Goal: Information Seeking & Learning: Learn about a topic

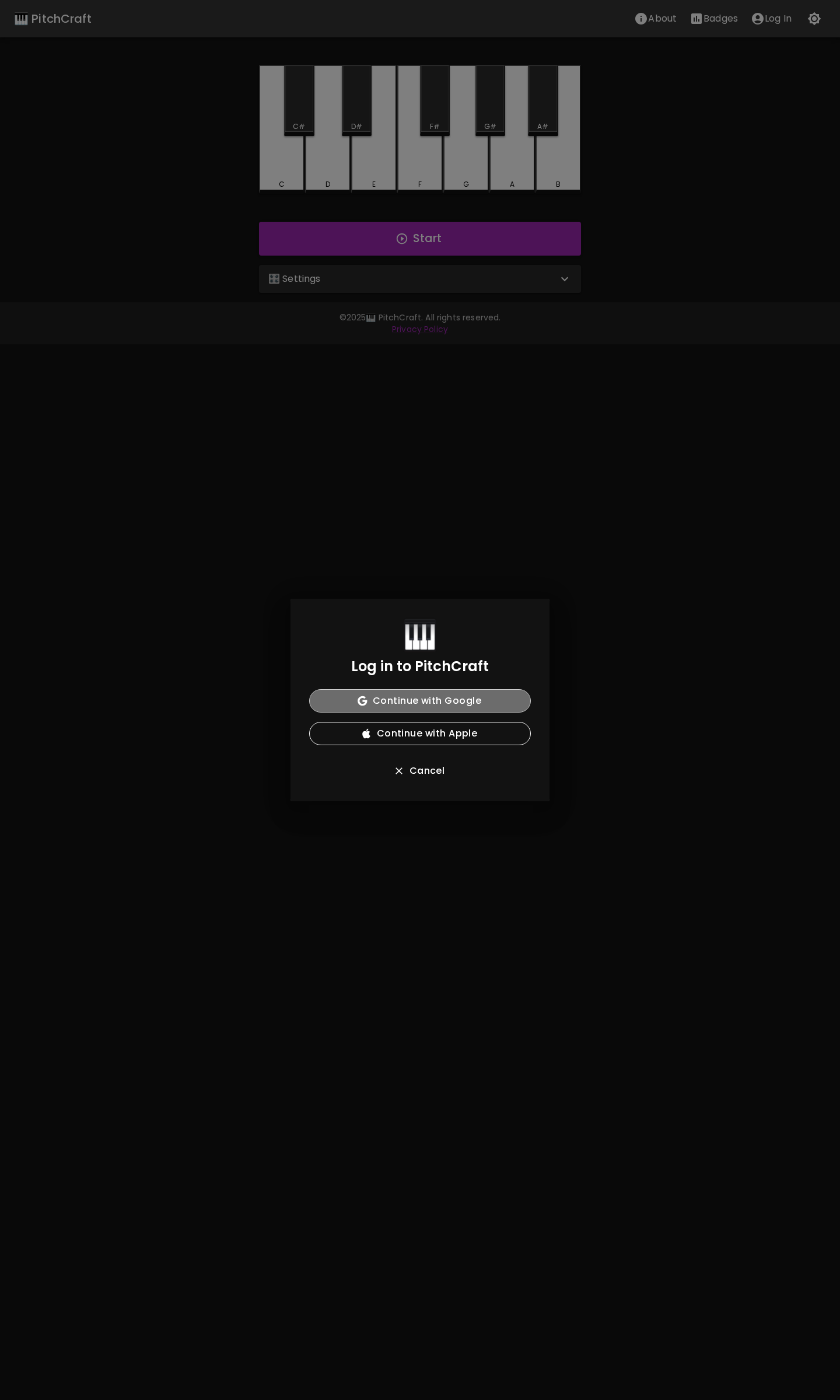
click at [425, 702] on button "Continue with Google" at bounding box center [420, 700] width 222 height 23
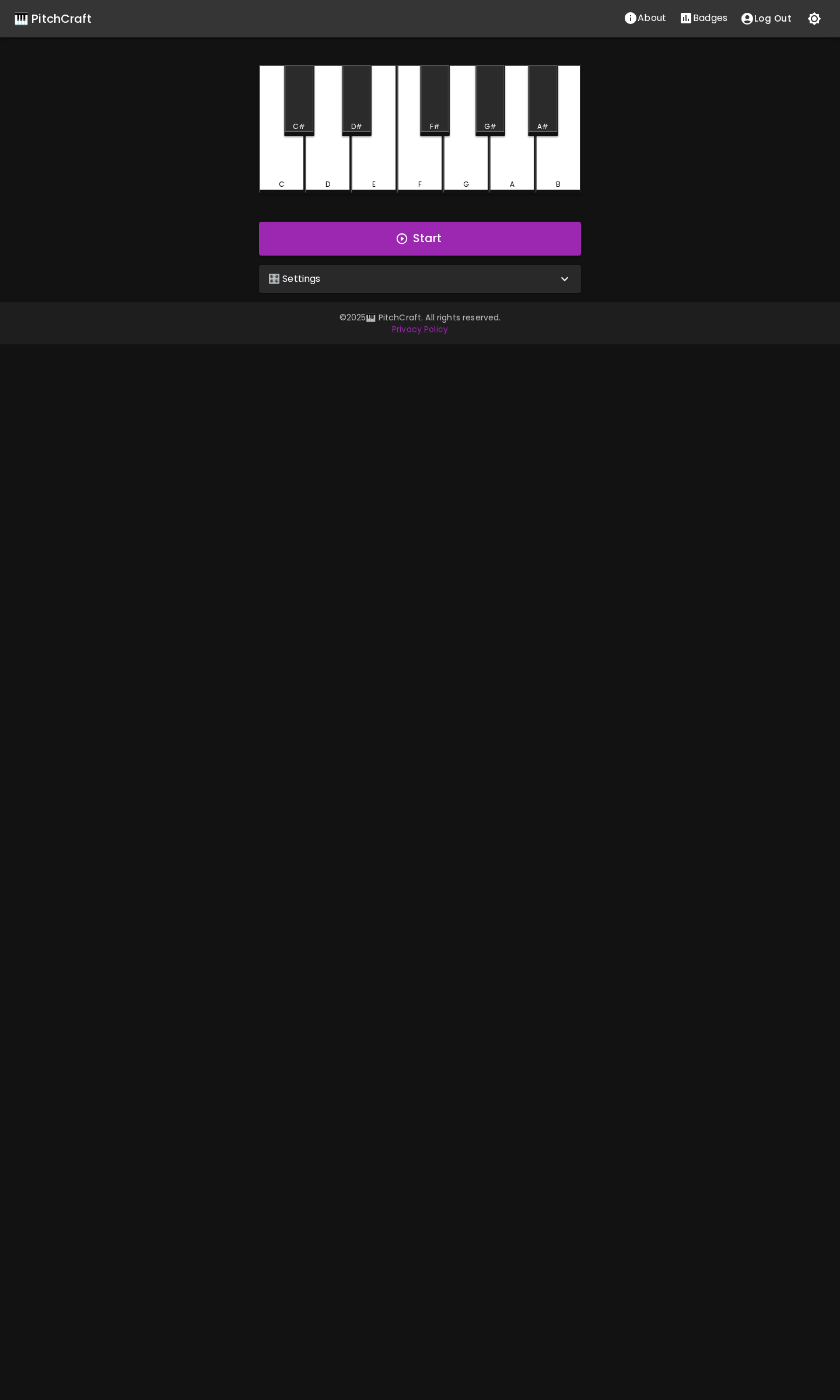
click at [709, 21] on p "Badges" at bounding box center [710, 18] width 34 height 14
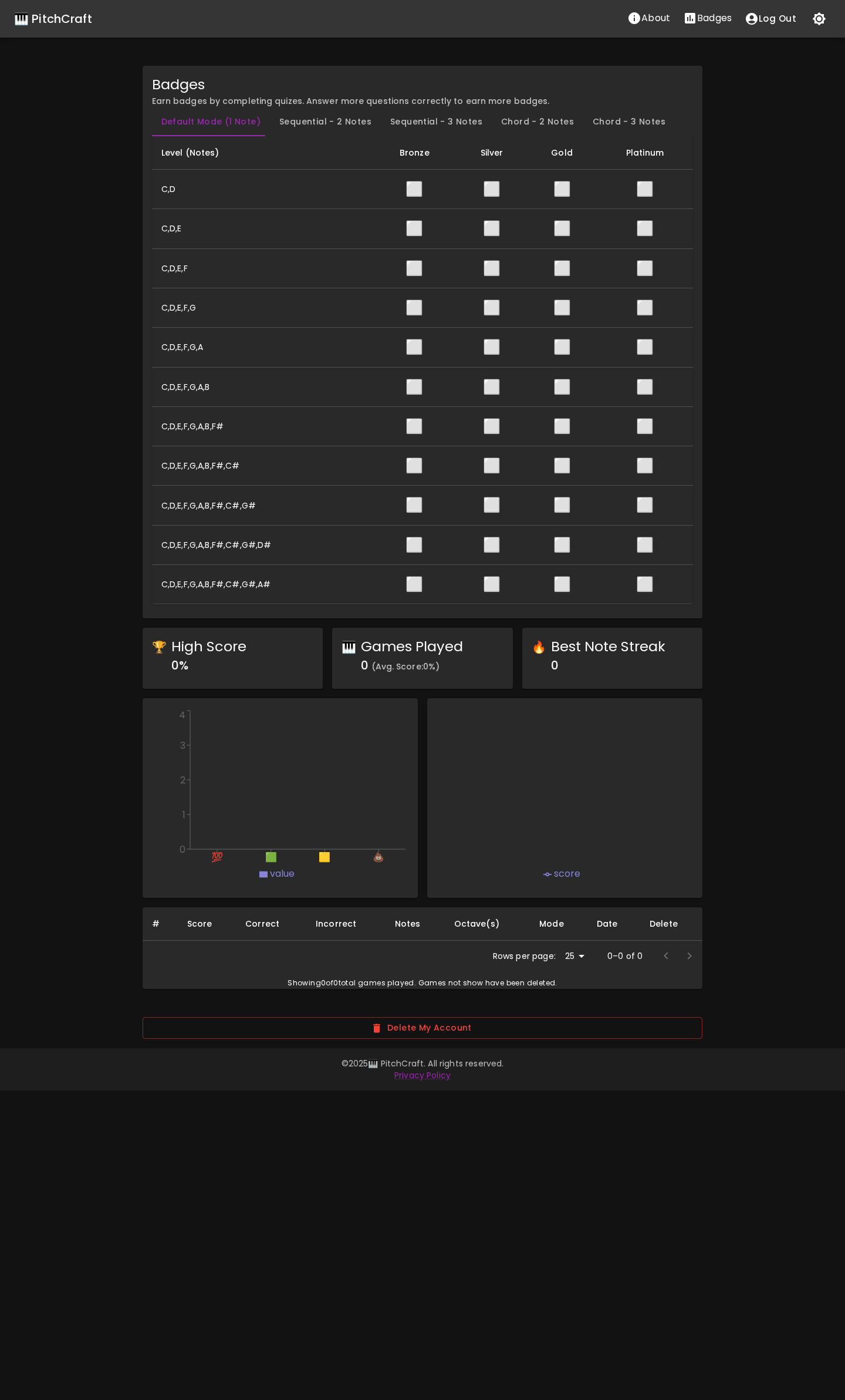
click at [316, 126] on button "Sequential - 2 Notes" at bounding box center [326, 122] width 111 height 28
click at [402, 122] on button "Sequential - 3 Notes" at bounding box center [436, 122] width 111 height 28
click at [503, 128] on button "Chord - 2 Notes" at bounding box center [537, 122] width 92 height 28
click at [629, 130] on button "Chord - 3 Notes" at bounding box center [629, 122] width 92 height 28
click at [224, 130] on button "Default Mode (1 Note)" at bounding box center [211, 122] width 118 height 28
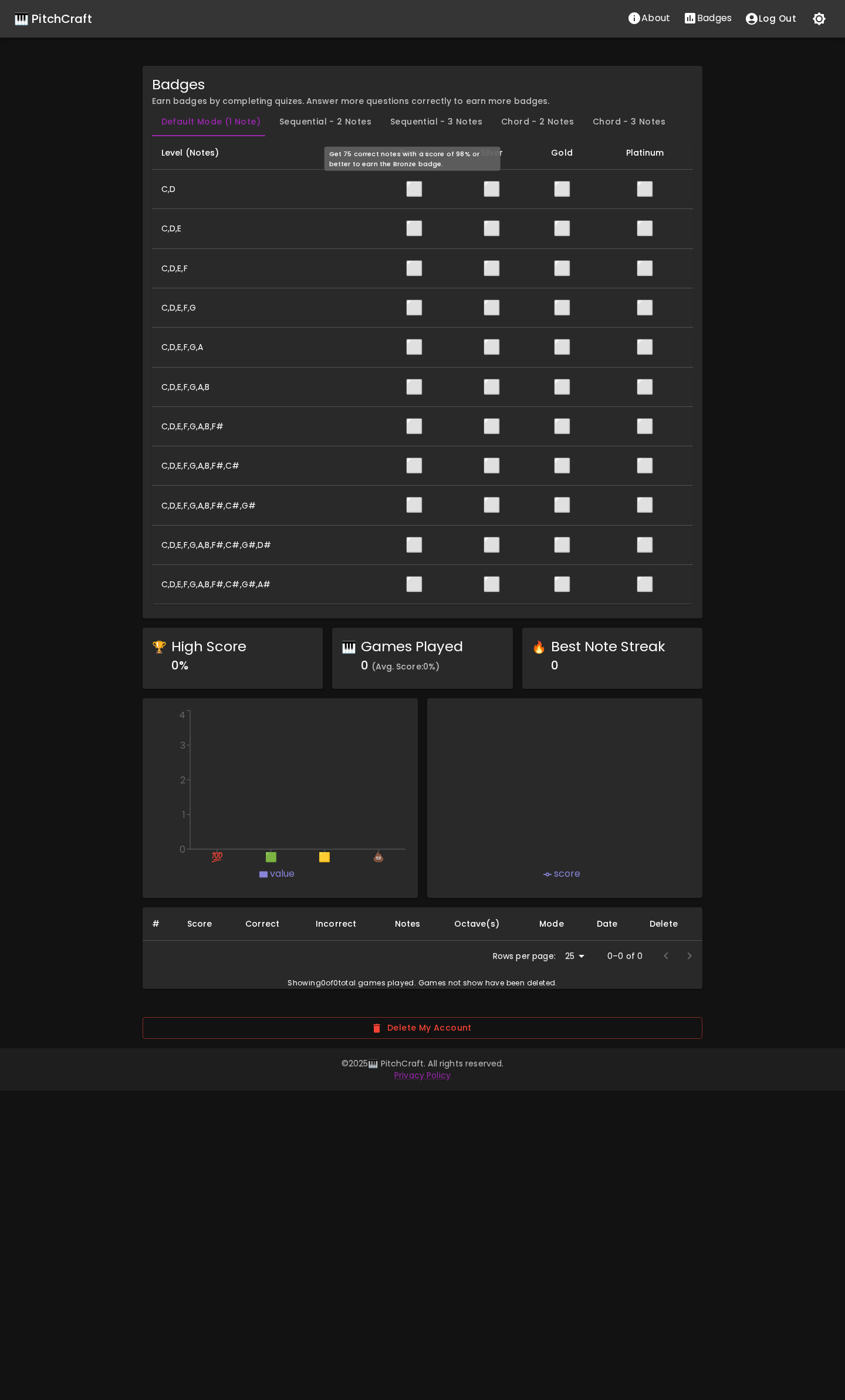
click at [413, 182] on span "⬜" at bounding box center [414, 188] width 18 height 20
click at [778, 21] on button "Log Out" at bounding box center [770, 19] width 64 height 25
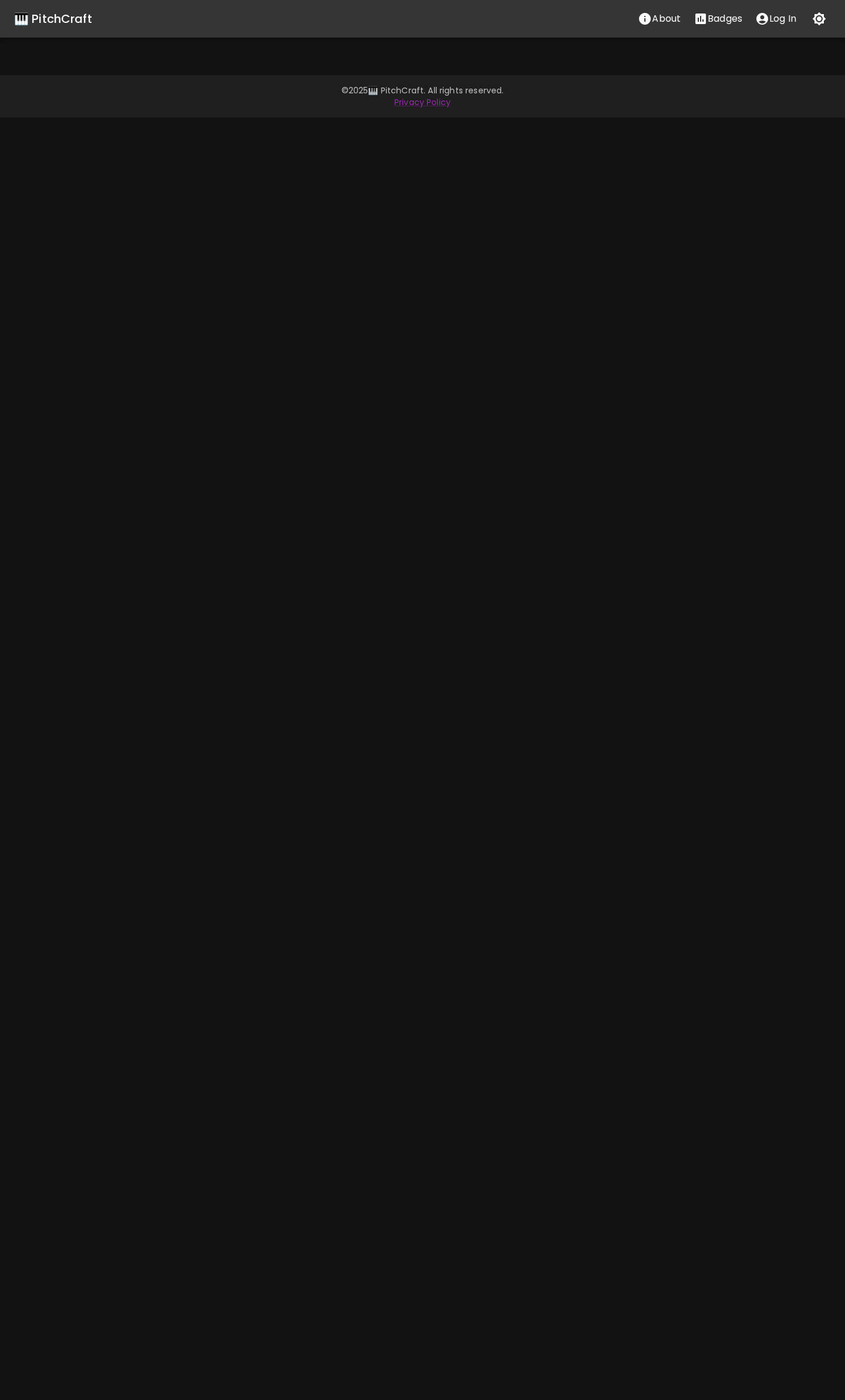
click at [790, 20] on p "Log In" at bounding box center [783, 19] width 27 height 14
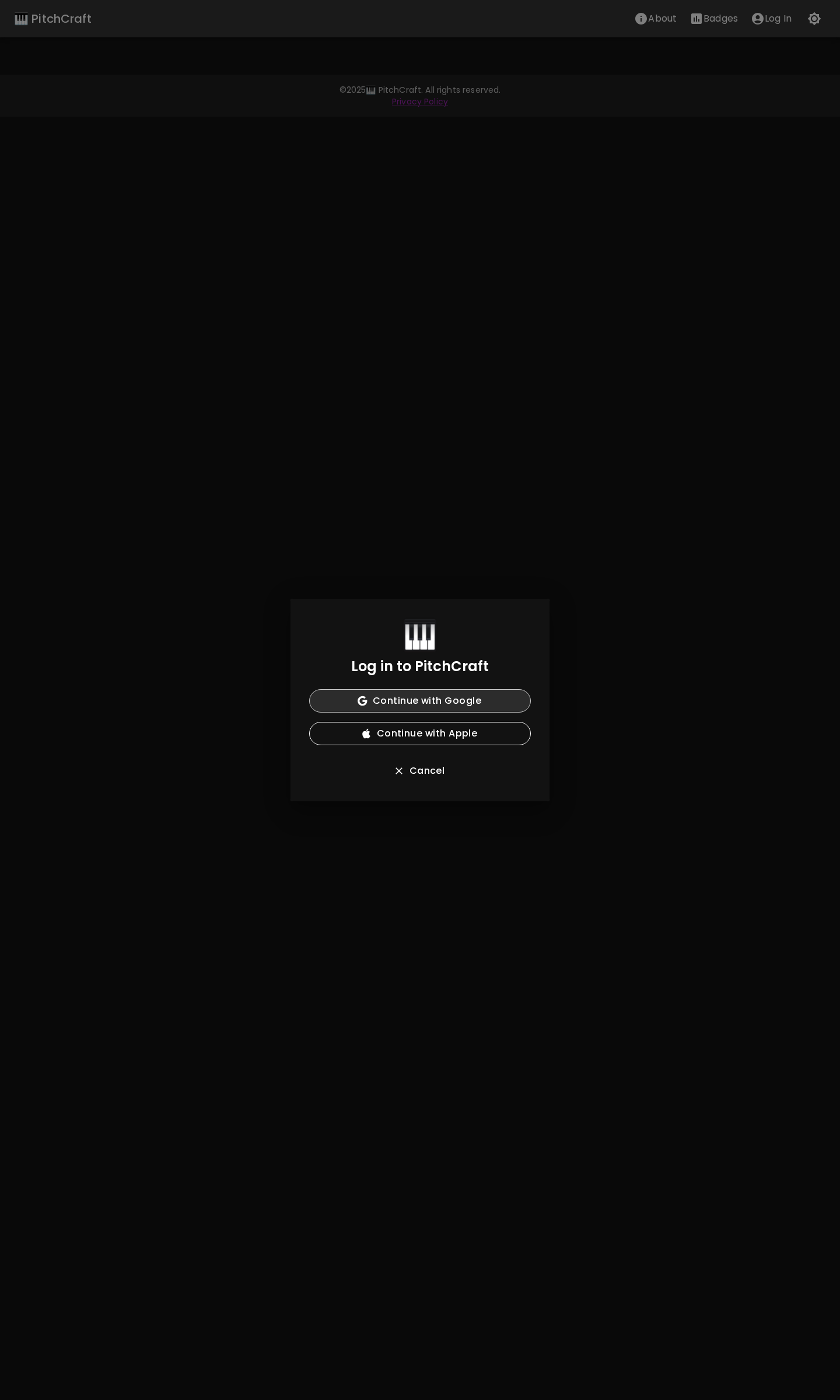
click at [467, 700] on button "Continue with Google" at bounding box center [420, 700] width 222 height 23
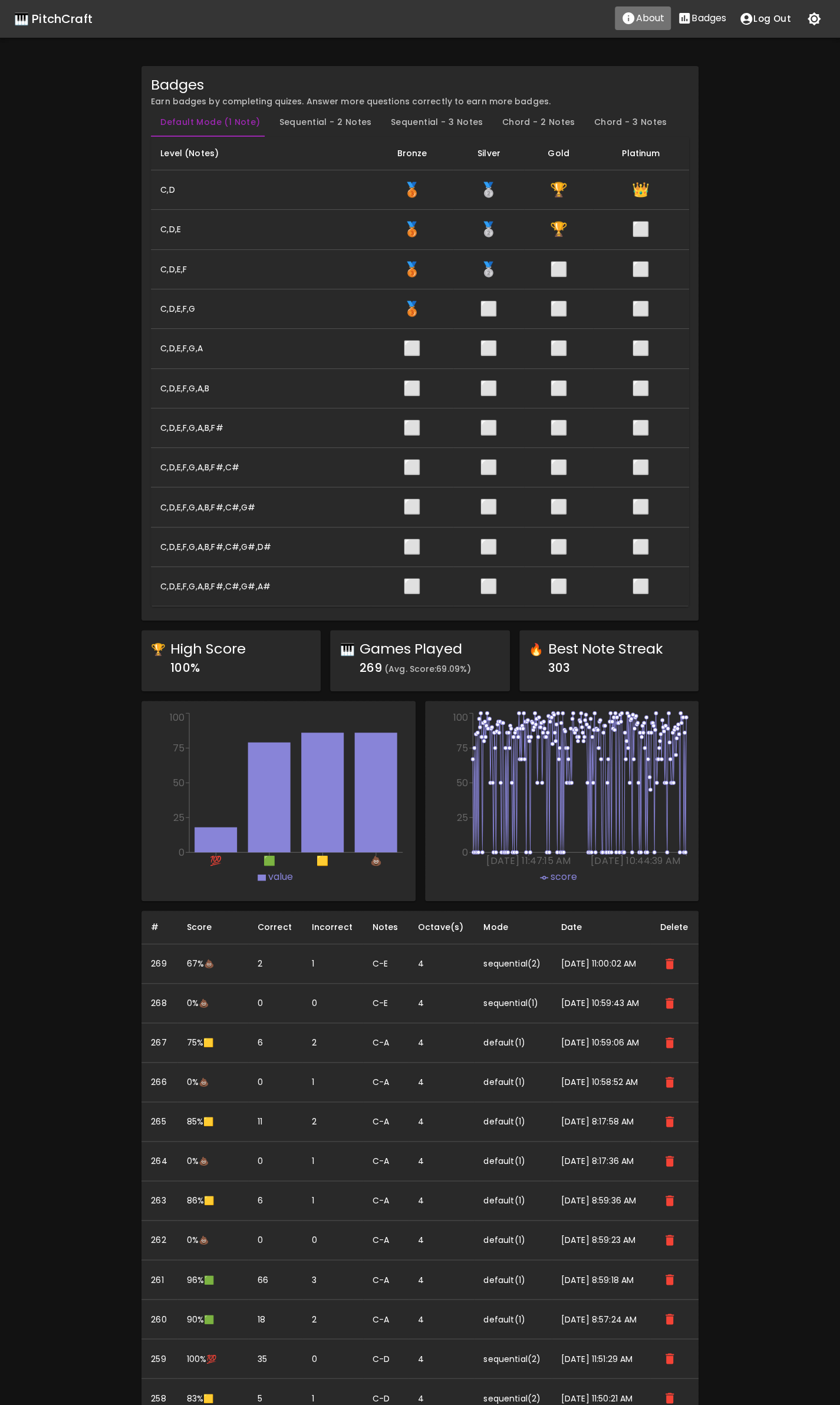
click at [653, 19] on p "About" at bounding box center [650, 18] width 29 height 14
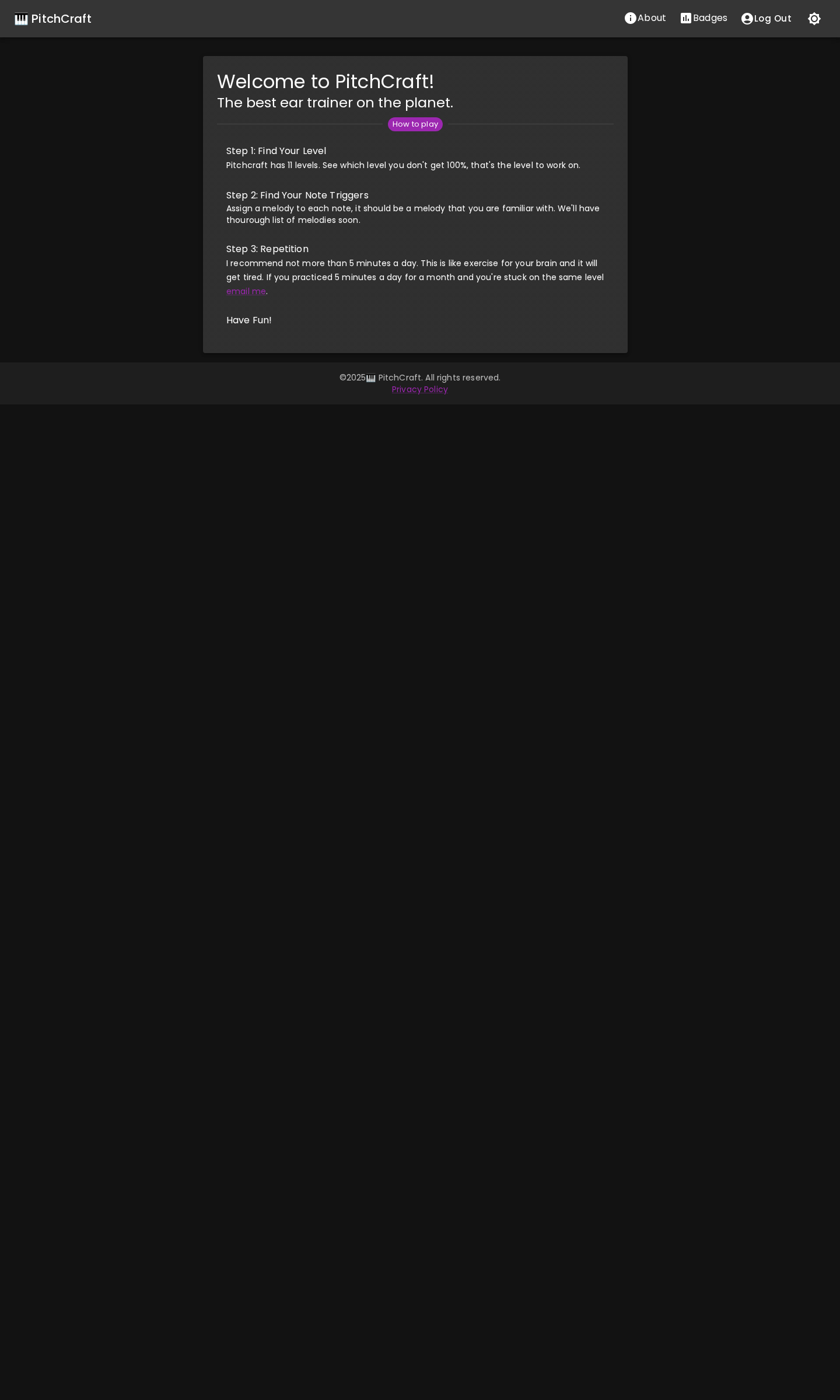
click at [700, 23] on p "Badges" at bounding box center [710, 18] width 34 height 14
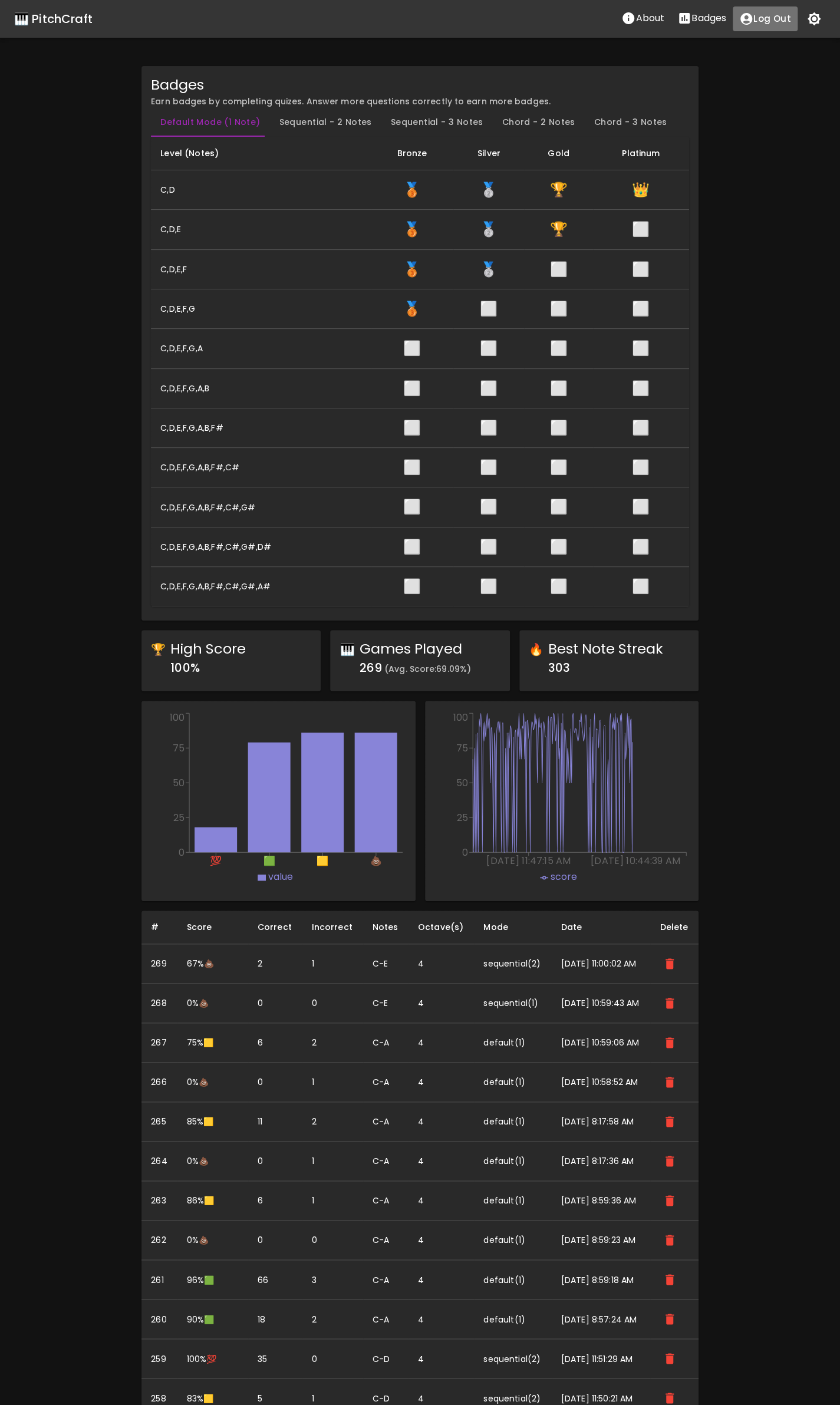
click at [770, 21] on button "Log Out" at bounding box center [764, 19] width 64 height 25
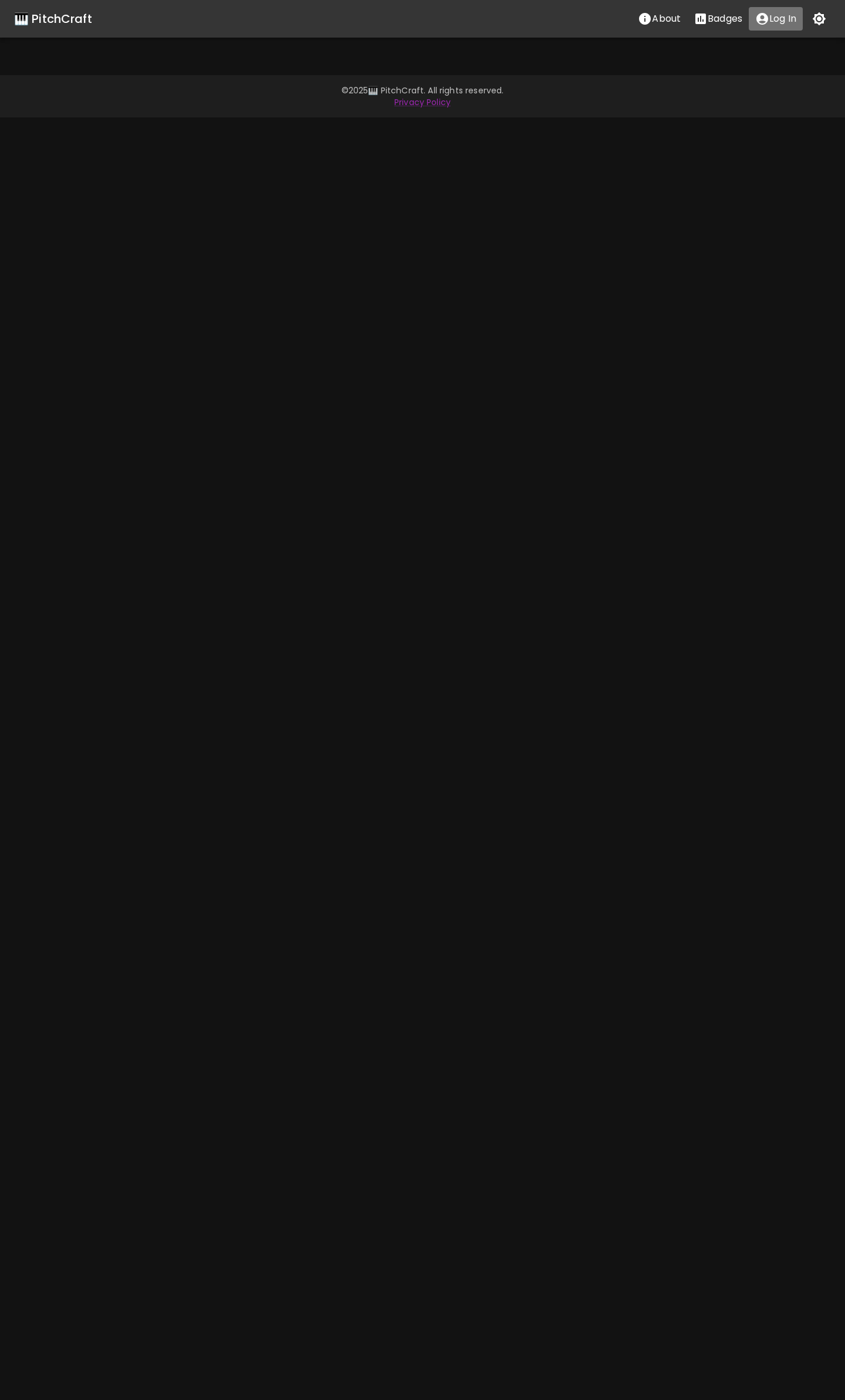
click at [778, 21] on p "Log In" at bounding box center [783, 19] width 27 height 14
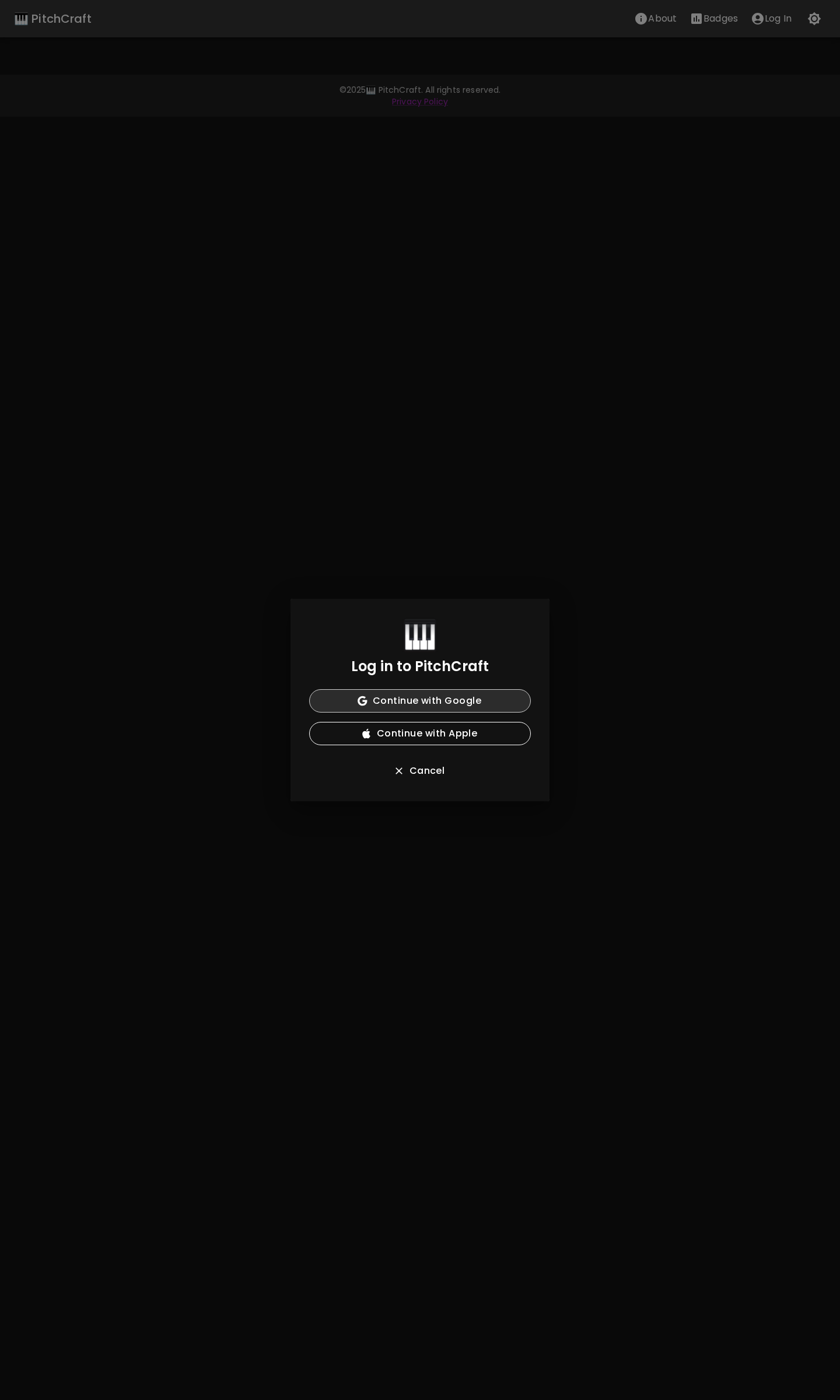
click at [410, 706] on button "Continue with Google" at bounding box center [420, 700] width 222 height 23
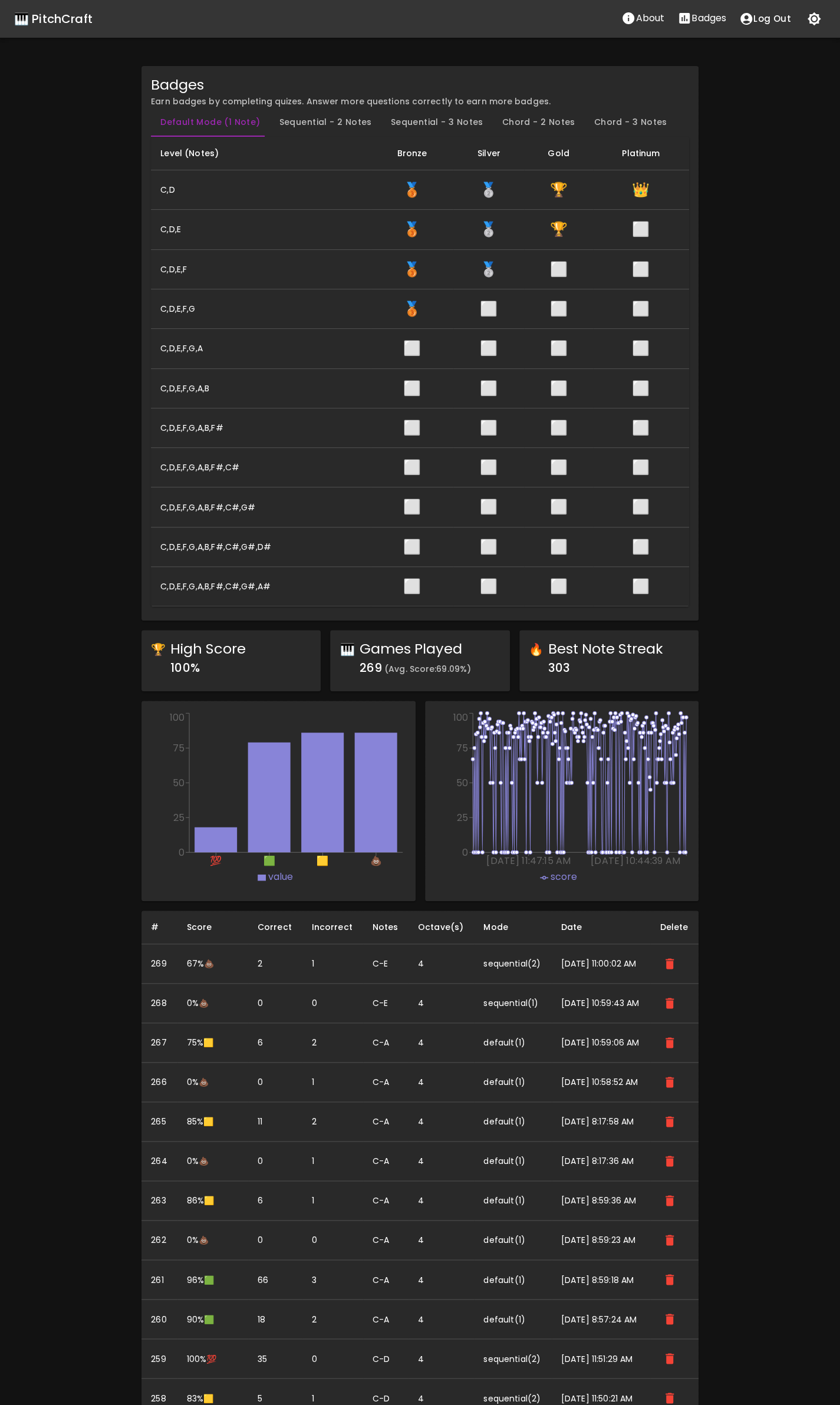
click at [31, 10] on div "🎹 PitchCraft" at bounding box center [52, 19] width 78 height 19
